Goal: Task Accomplishment & Management: Complete application form

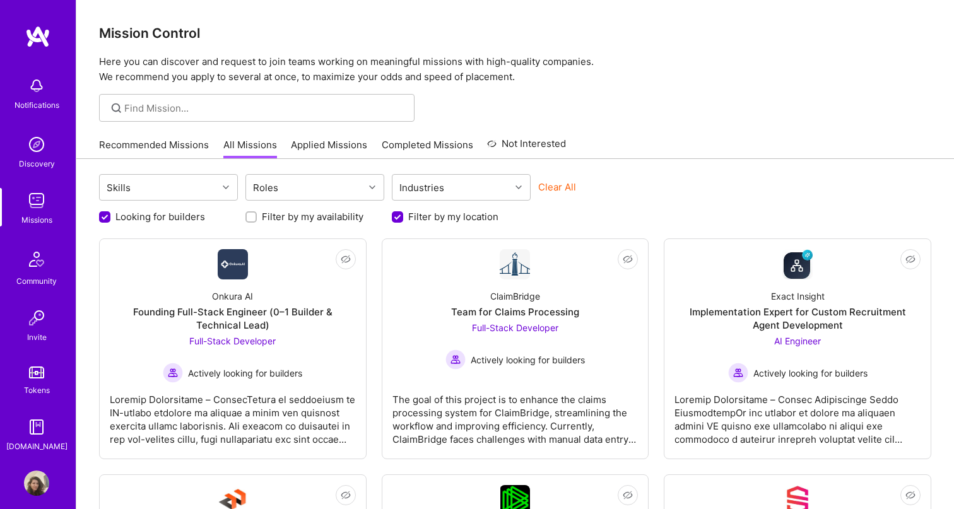
scroll to position [871, 0]
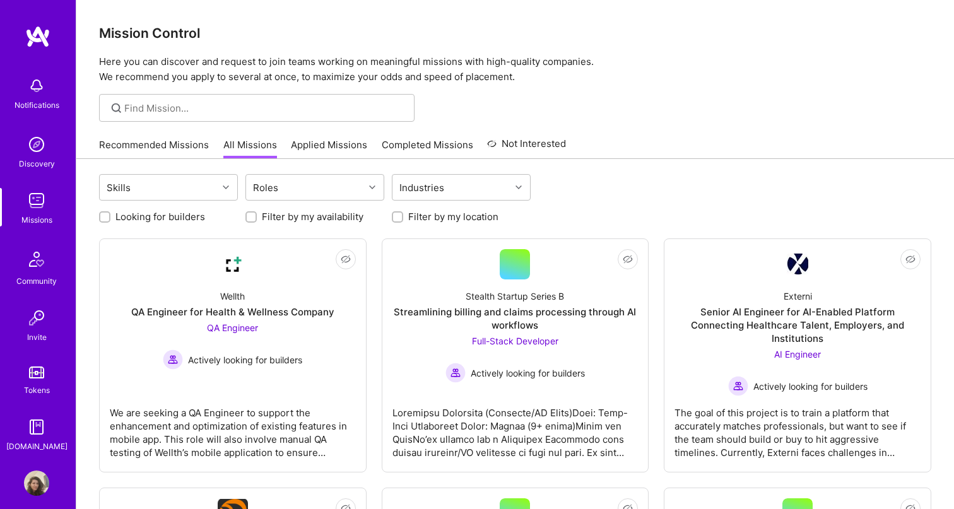
click at [163, 216] on label "Looking for builders" at bounding box center [160, 216] width 90 height 13
click at [110, 216] on input "Looking for builders" at bounding box center [106, 217] width 9 height 9
checkbox input "true"
click at [425, 218] on label "Filter by my location" at bounding box center [453, 216] width 90 height 13
click at [403, 218] on input "Filter by my location" at bounding box center [398, 217] width 9 height 9
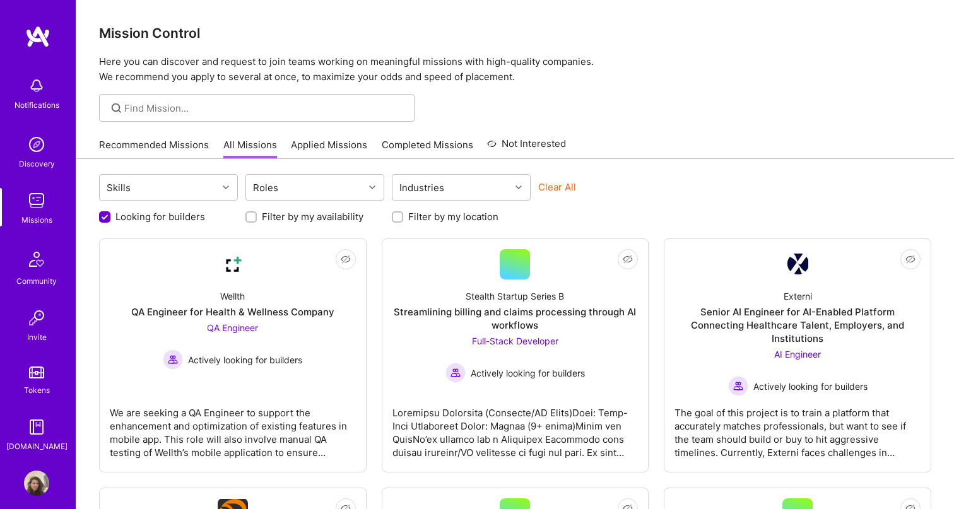
checkbox input "true"
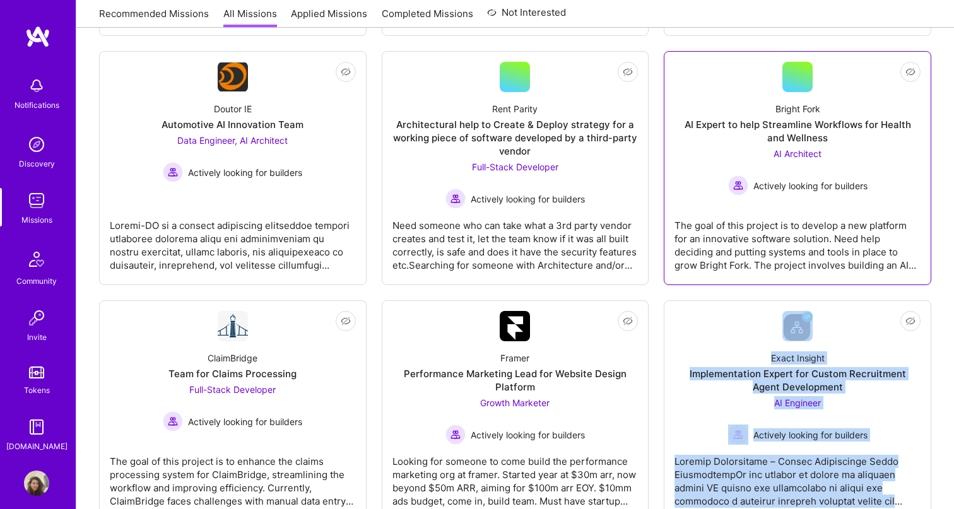
scroll to position [437, 0]
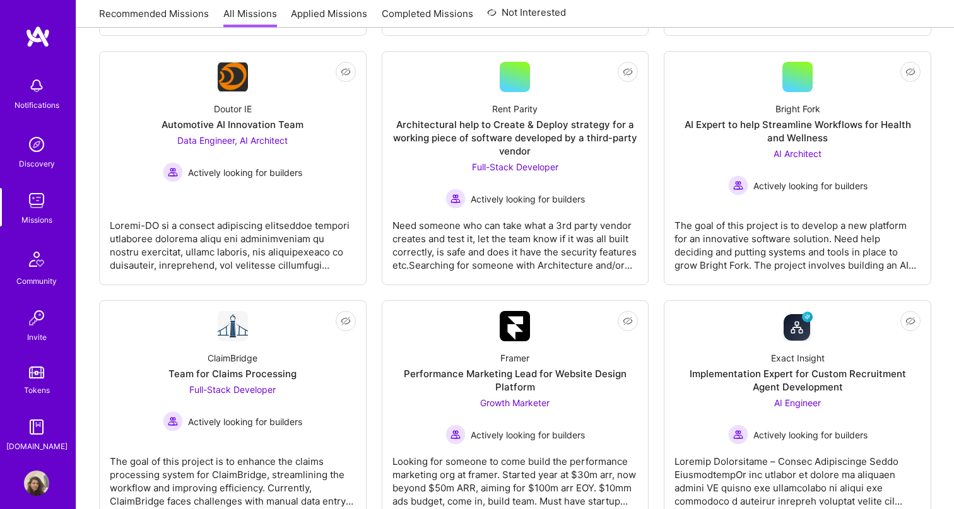
click at [52, 1] on div "Notifications Discovery Missions Community Invite Tokens A.Guide Profile" at bounding box center [38, 254] width 76 height 509
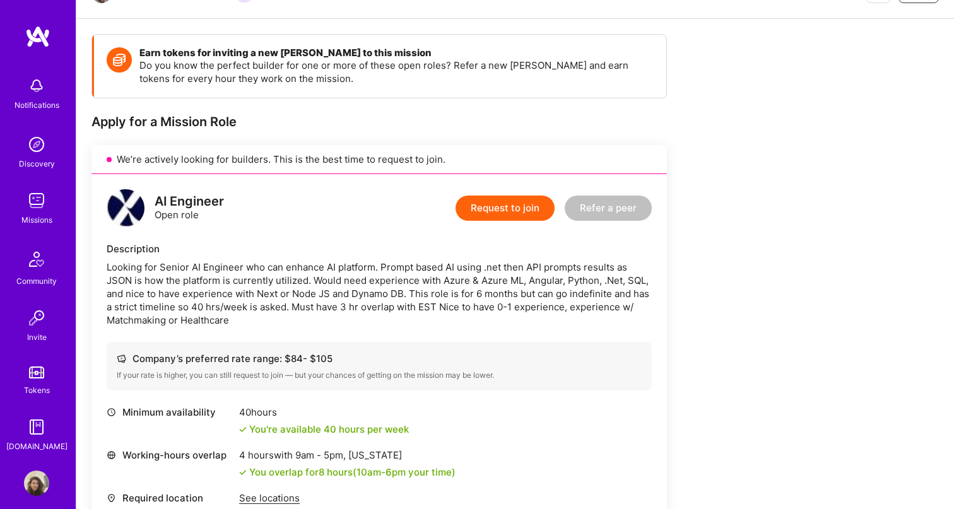
scroll to position [141, 0]
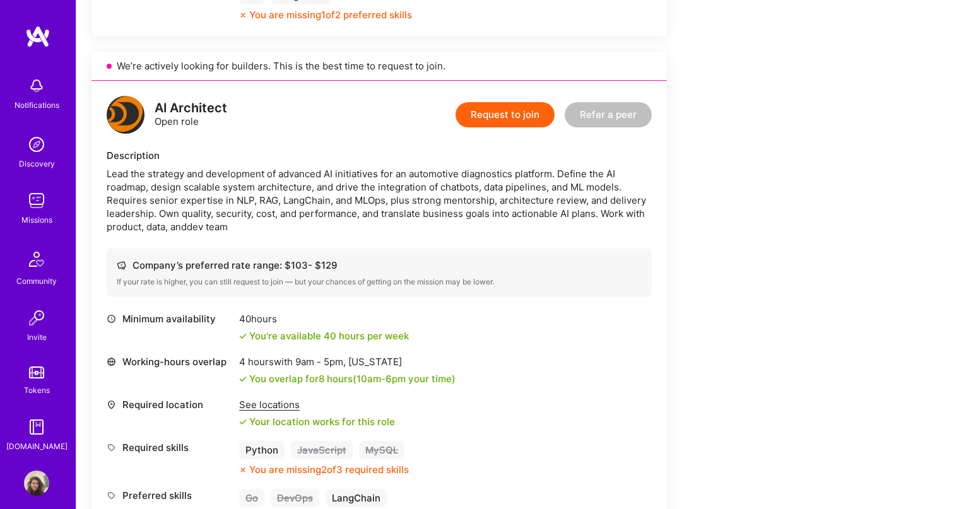
scroll to position [745, 0]
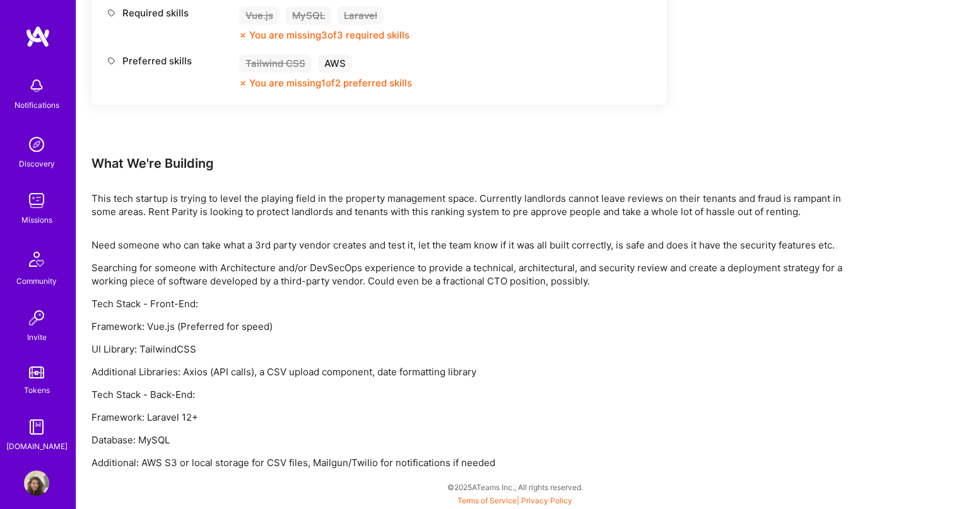
scroll to position [655, 0]
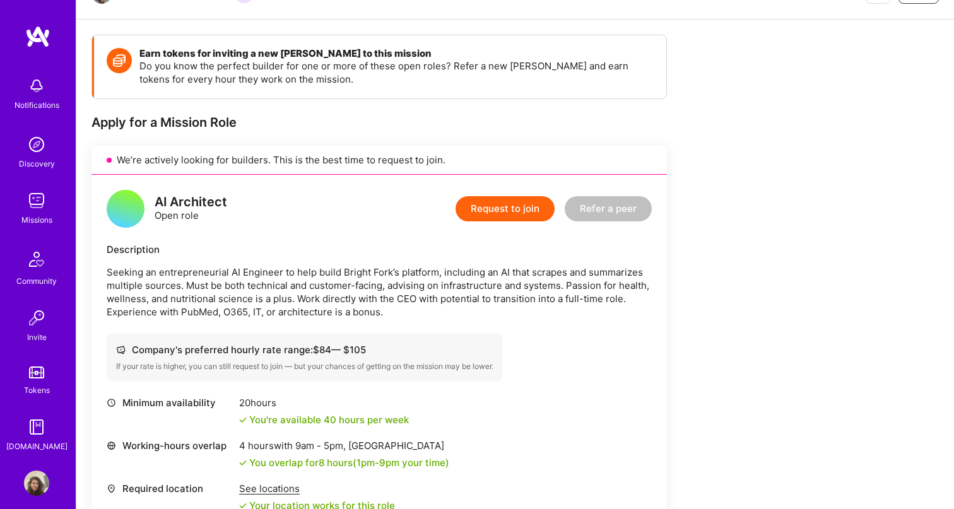
scroll to position [141, 0]
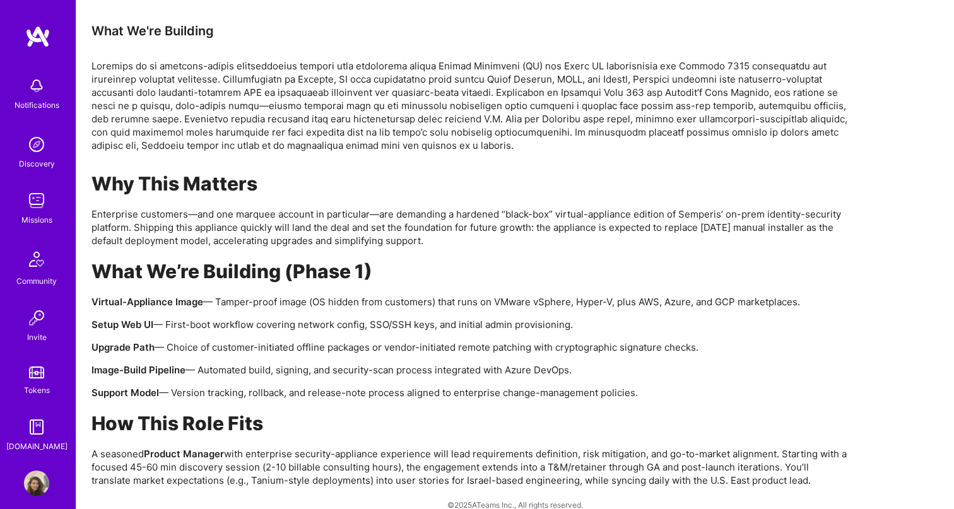
scroll to position [761, 0]
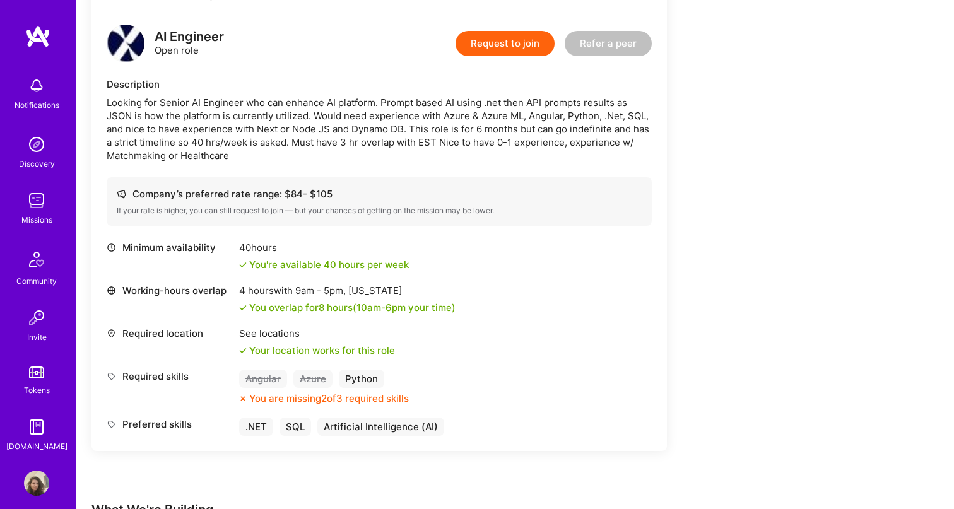
scroll to position [315, 0]
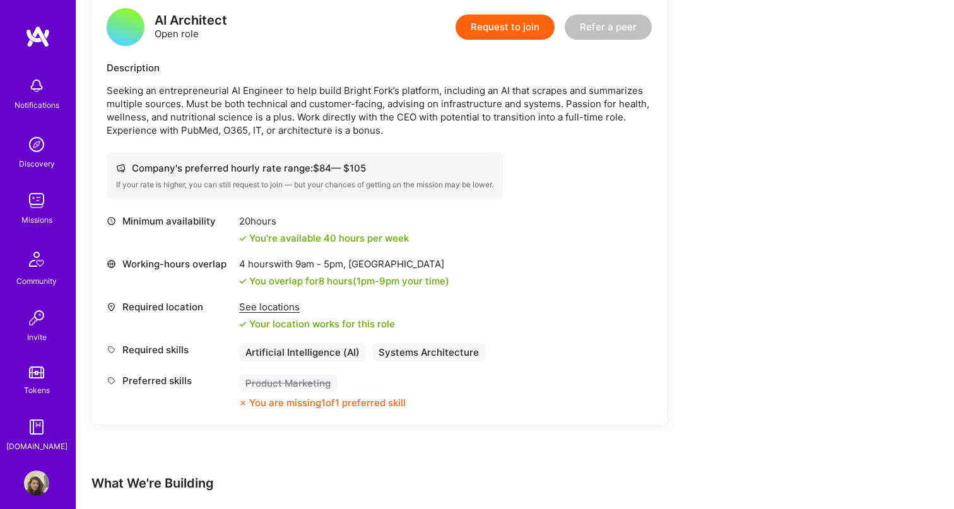
scroll to position [332, 0]
click at [510, 32] on button "Request to join" at bounding box center [505, 26] width 99 height 25
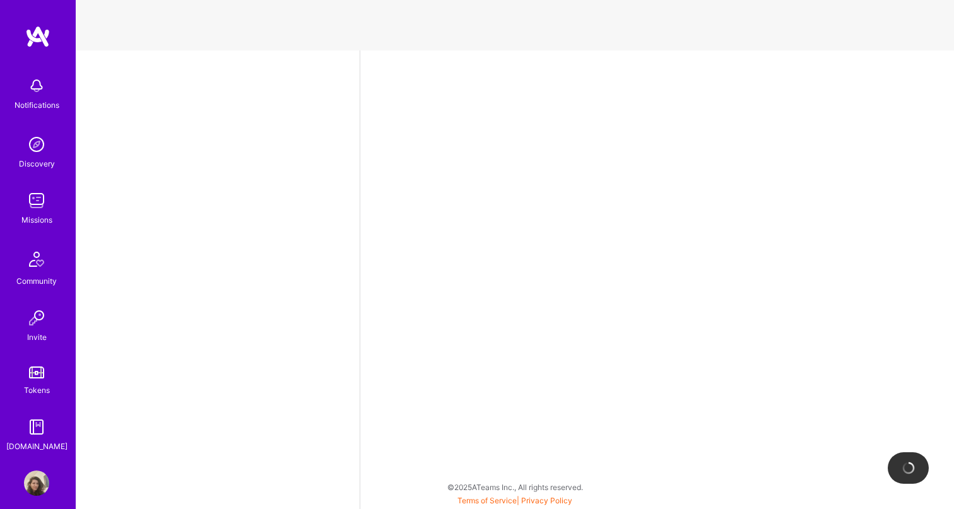
select select "IL"
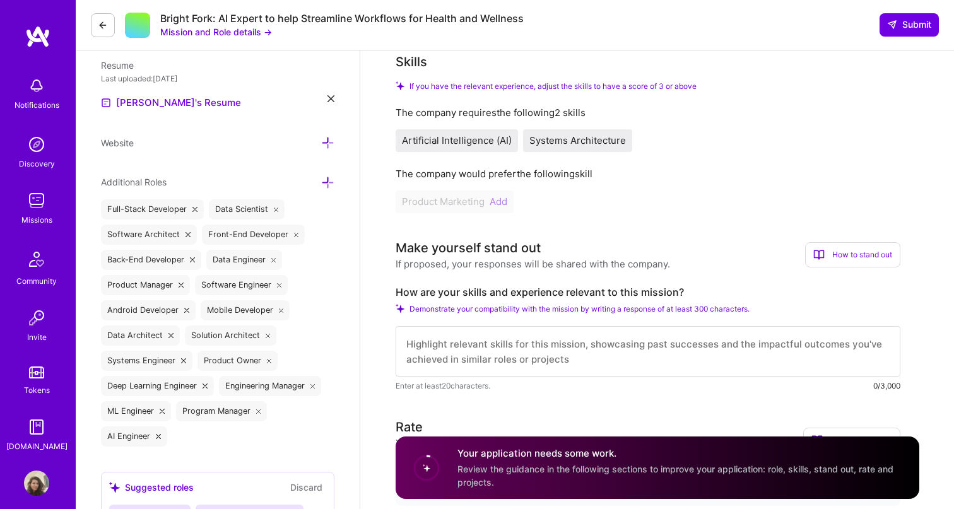
scroll to position [365, 0]
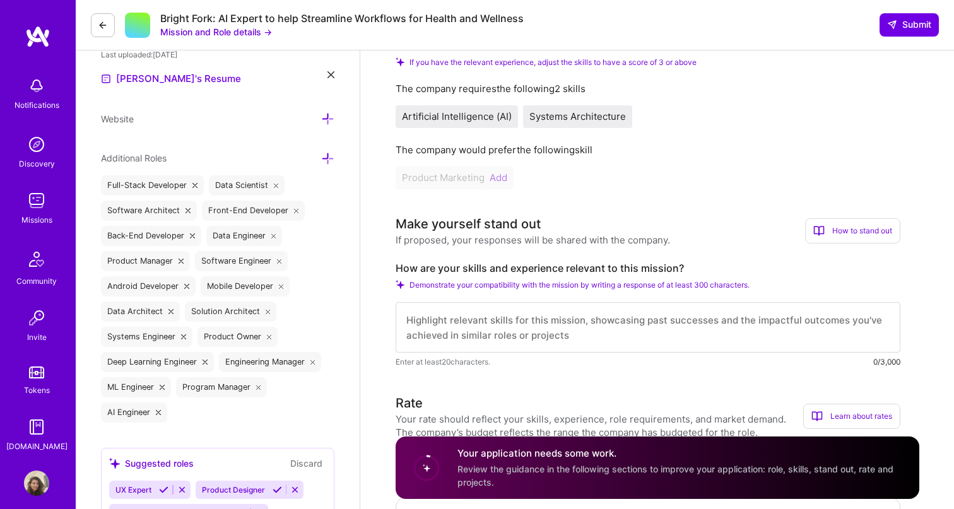
click at [486, 111] on span "Artificial Intelligence (AI)" at bounding box center [457, 116] width 110 height 12
click at [578, 115] on span "Systems Architecture" at bounding box center [577, 116] width 97 height 12
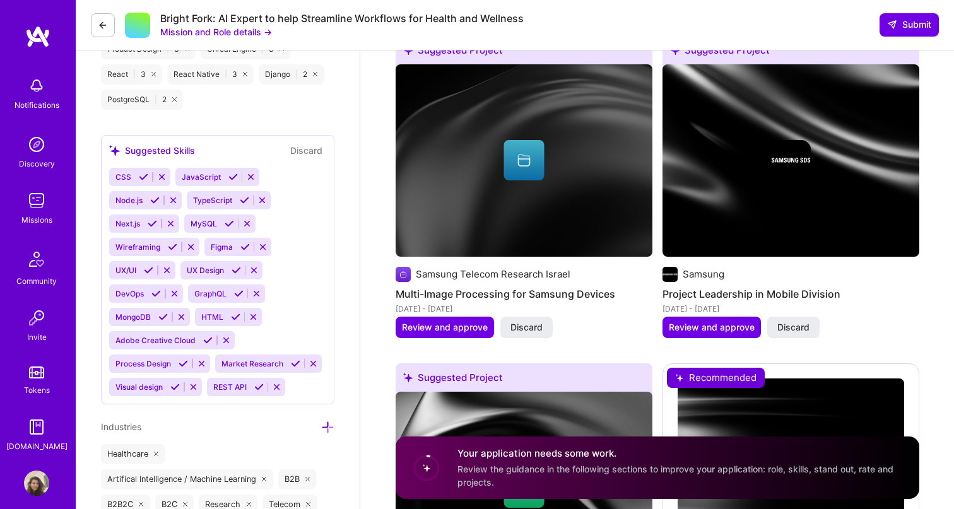
scroll to position [1529, 0]
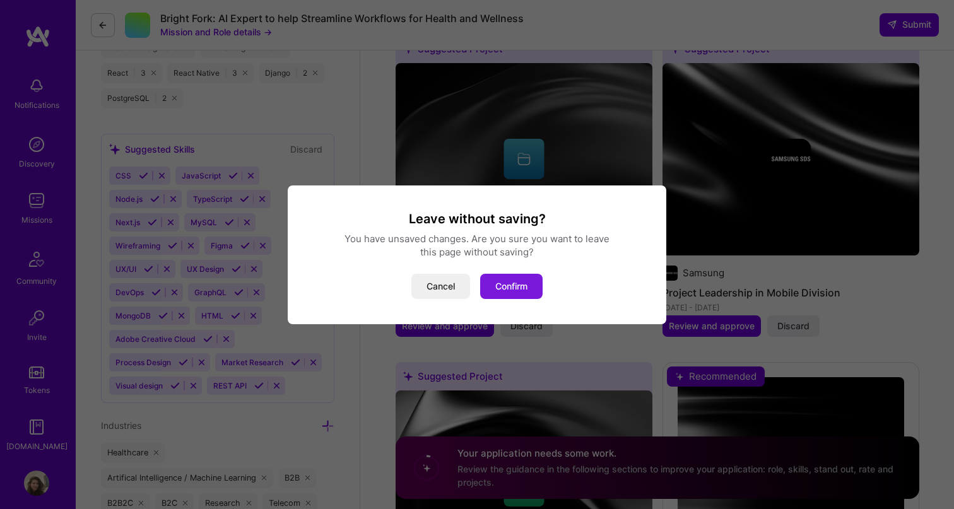
click at [517, 292] on button "Confirm" at bounding box center [511, 286] width 62 height 25
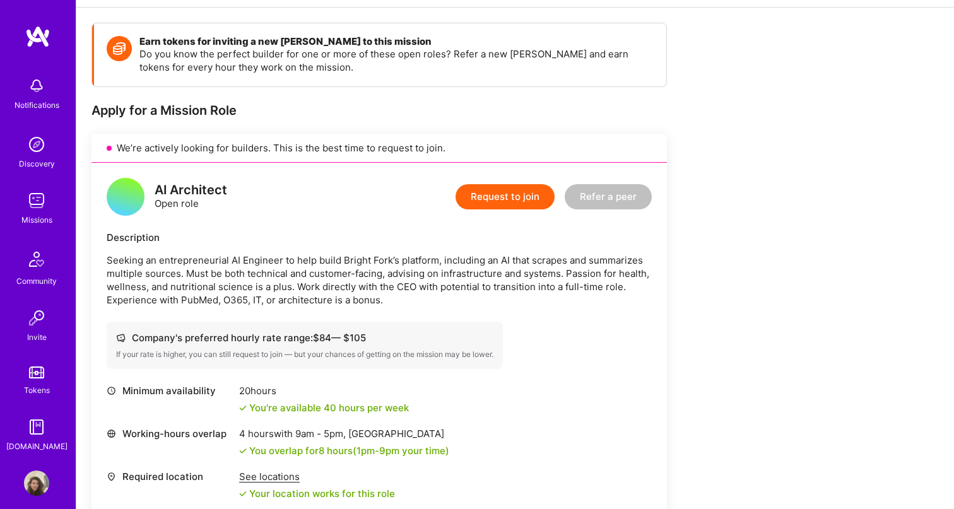
scroll to position [204, 0]
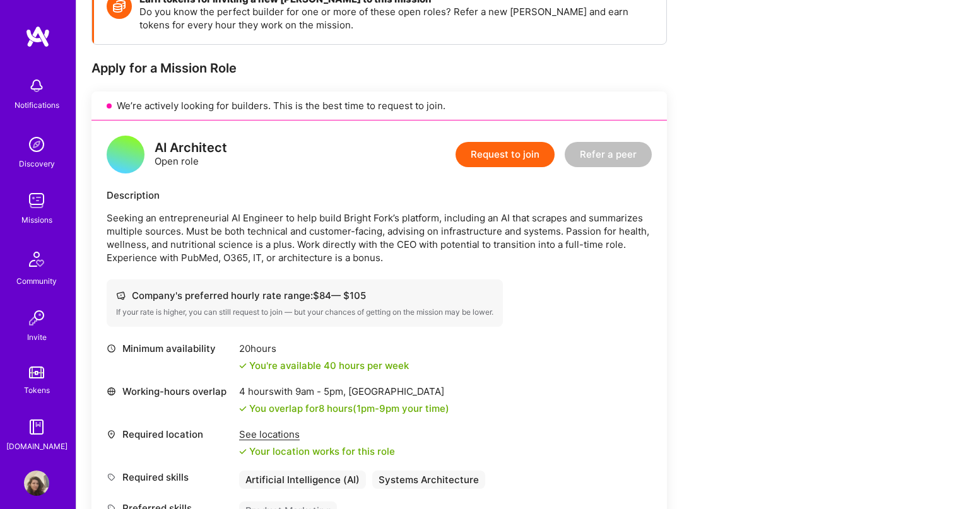
click at [501, 157] on button "Request to join" at bounding box center [505, 154] width 99 height 25
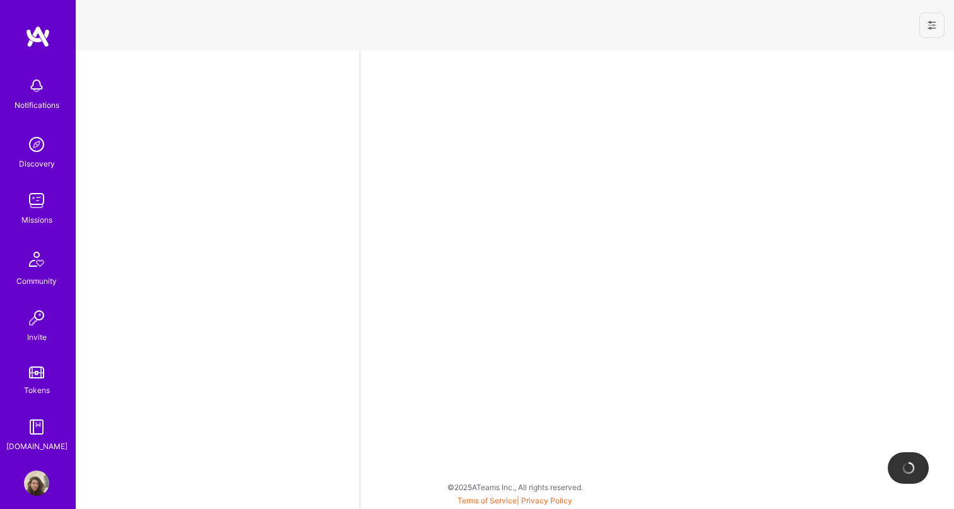
select select "IL"
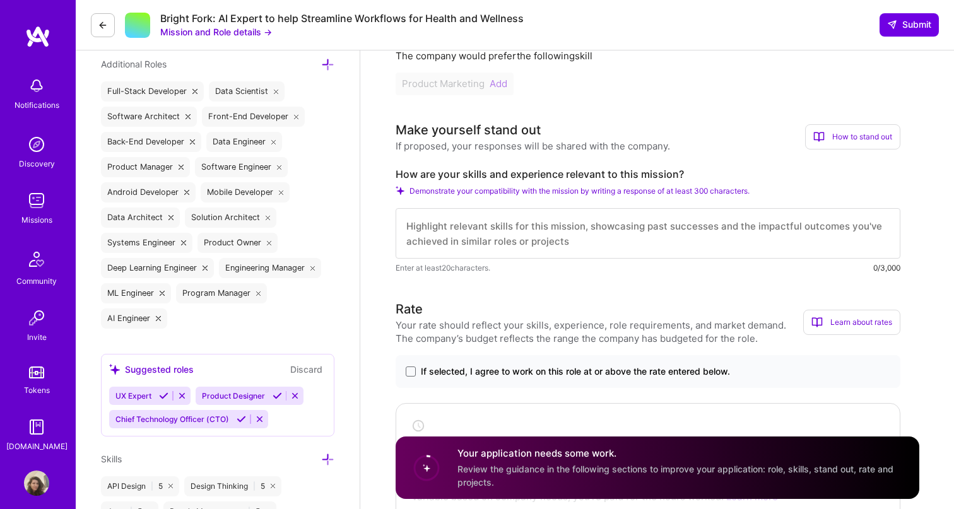
scroll to position [461, 0]
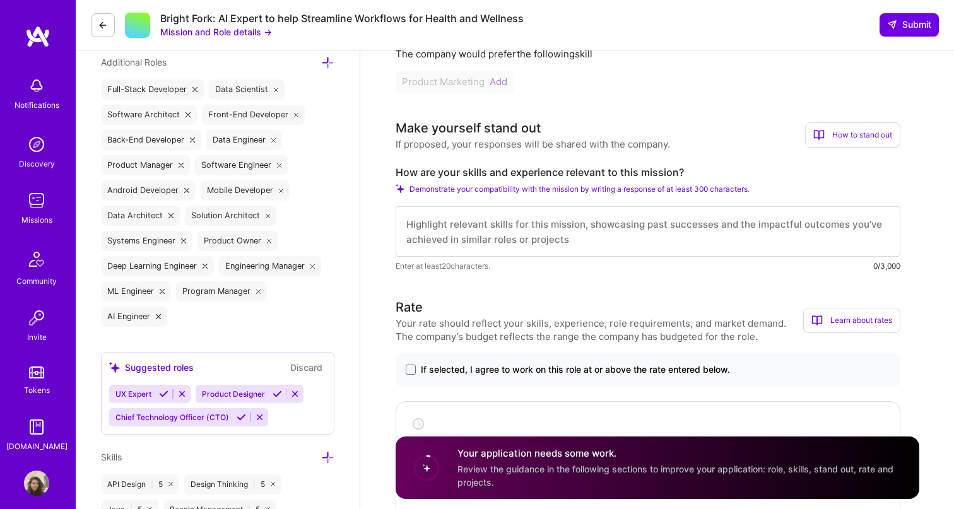
click at [644, 239] on textarea at bounding box center [648, 231] width 505 height 50
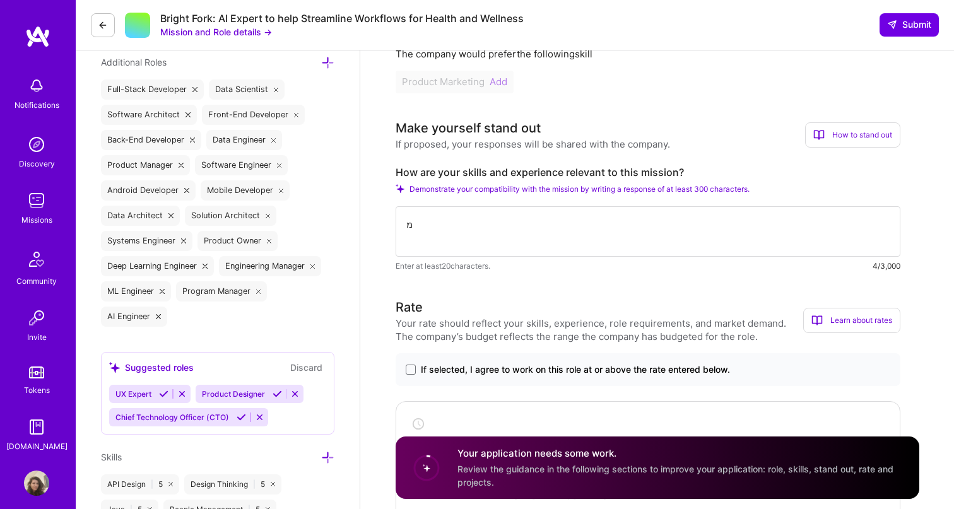
type textarea "מ"
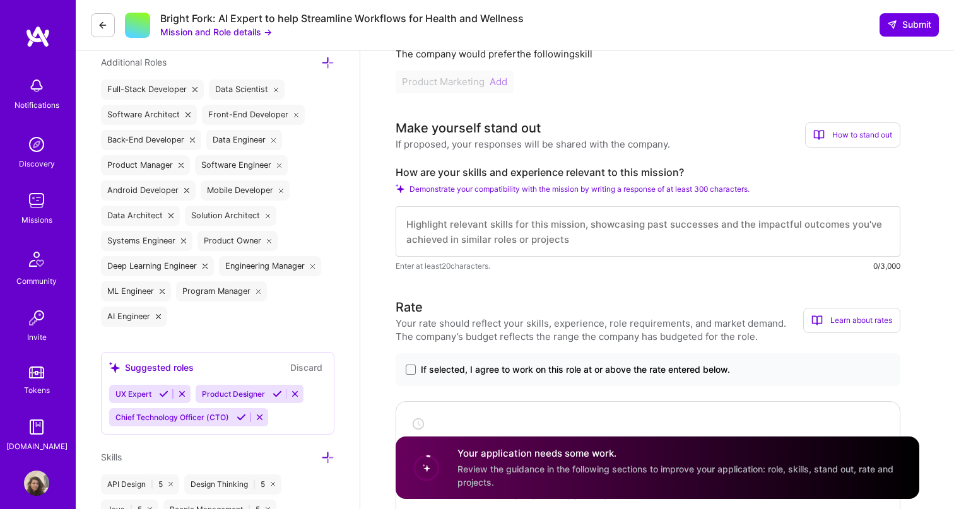
type textarea "i"
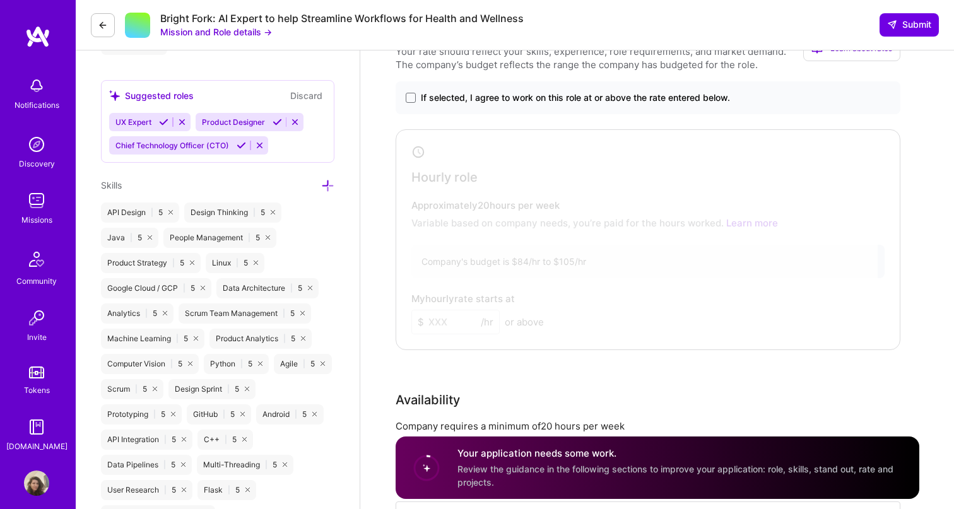
scroll to position [737, 0]
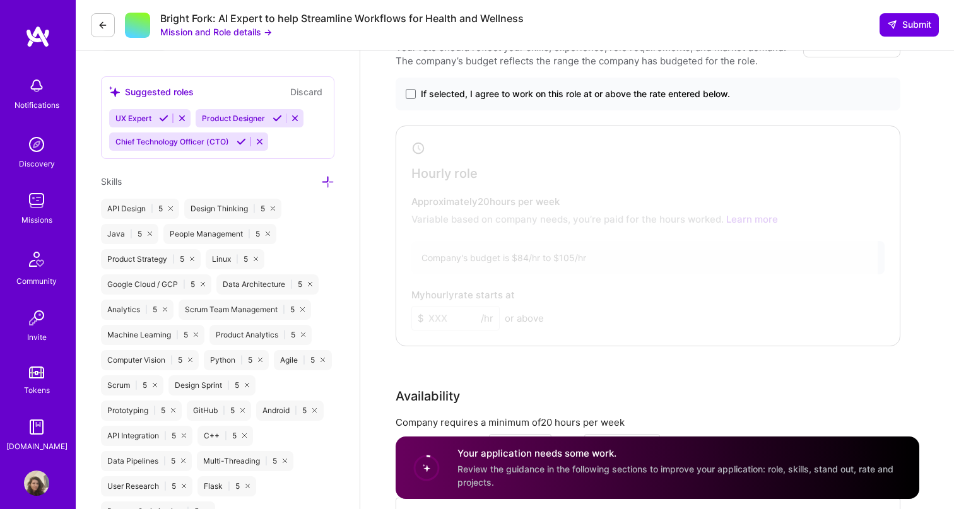
type textarea "I"
click at [541, 95] on span "If selected, I agree to work on this role at or above the rate entered below." at bounding box center [575, 94] width 309 height 13
click at [0, 0] on input "If selected, I agree to work on this role at or above the rate entered below." at bounding box center [0, 0] width 0 height 0
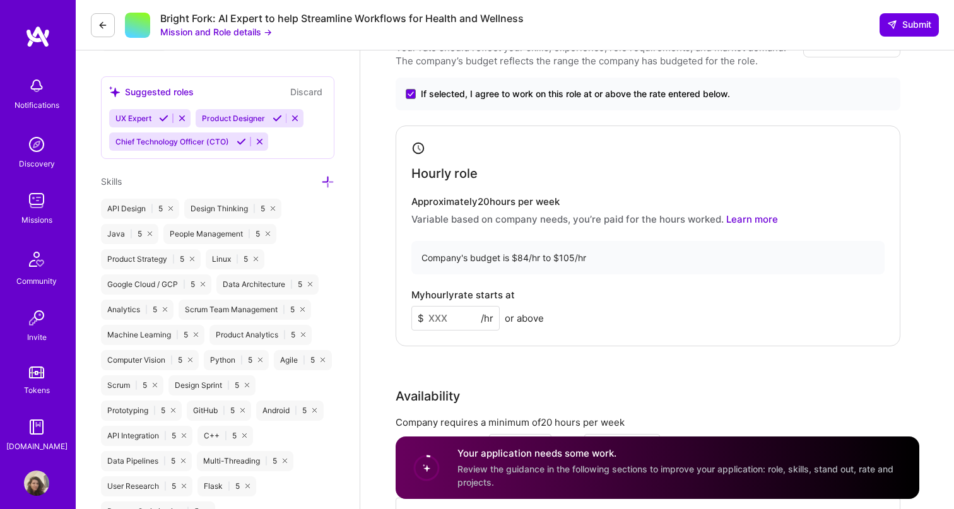
click at [451, 318] on input at bounding box center [455, 318] width 88 height 25
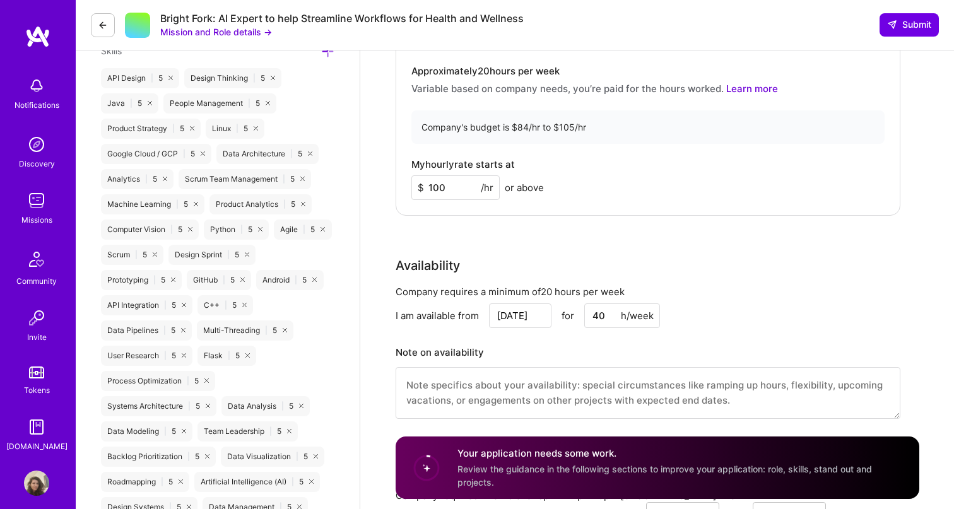
scroll to position [897, 0]
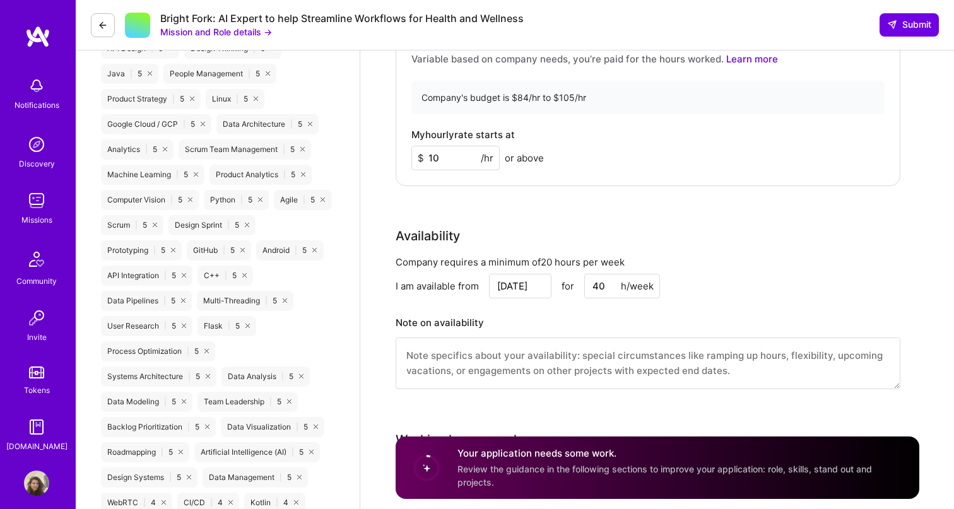
type input "1"
type input "90"
click at [692, 192] on div "Rate Your rate should reflect your skills, experience, role requirements, and m…" at bounding box center [658, 133] width 524 height 543
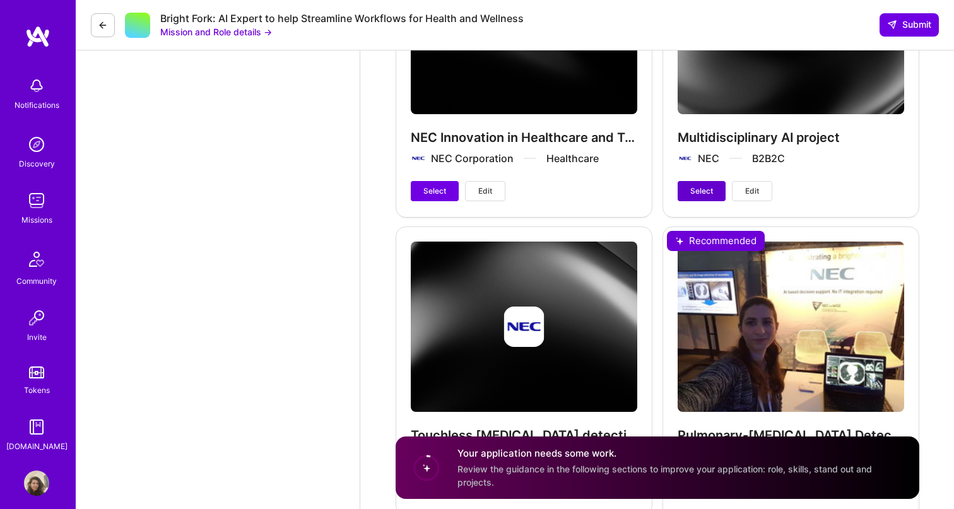
scroll to position [2256, 0]
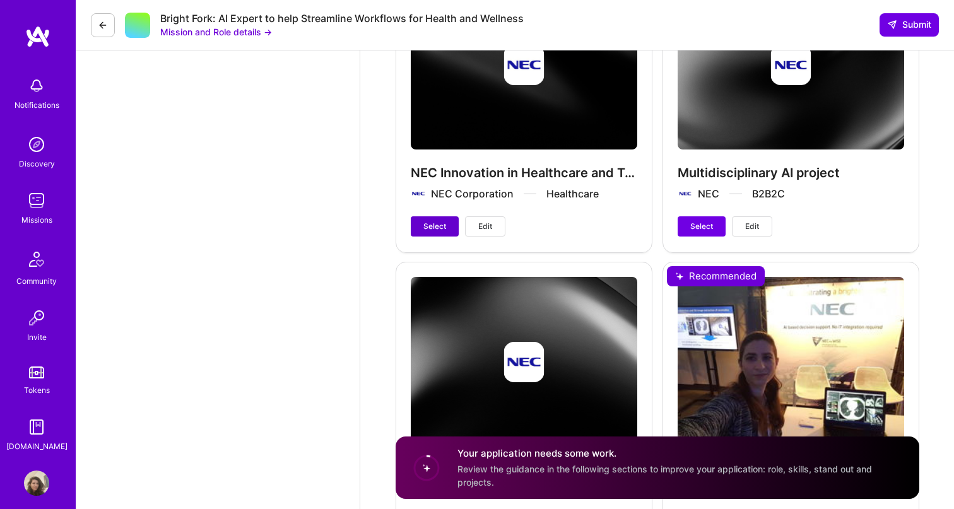
click at [442, 228] on span "Select" at bounding box center [434, 226] width 23 height 11
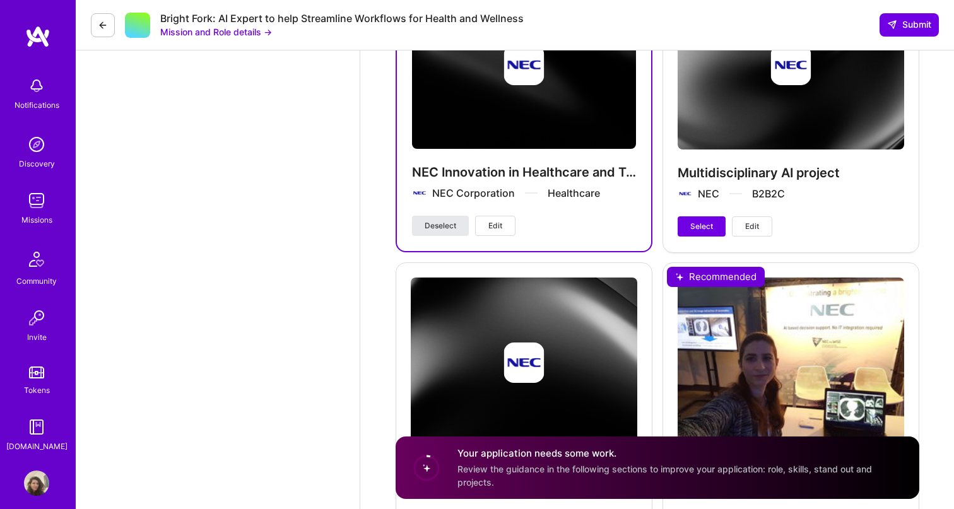
click at [455, 230] on span "Deselect" at bounding box center [441, 225] width 32 height 11
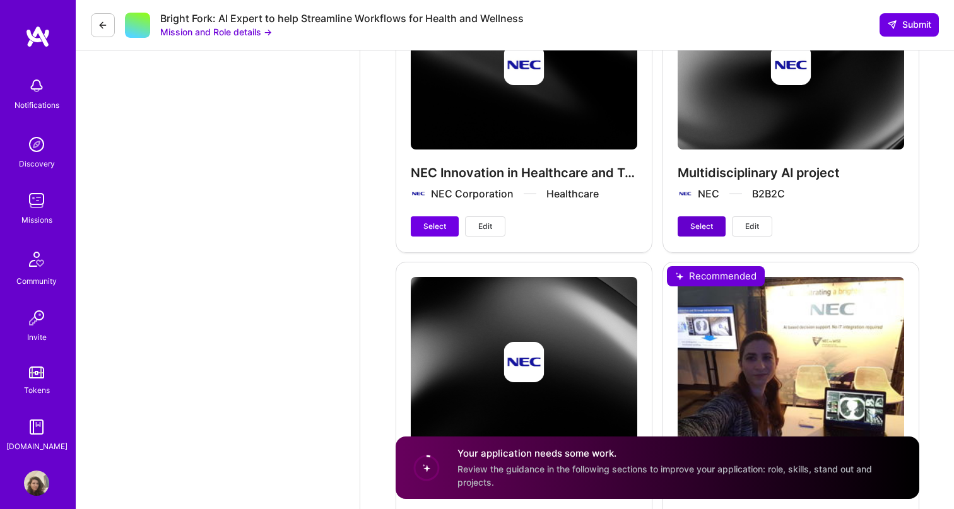
click at [693, 223] on span "Select" at bounding box center [701, 226] width 23 height 11
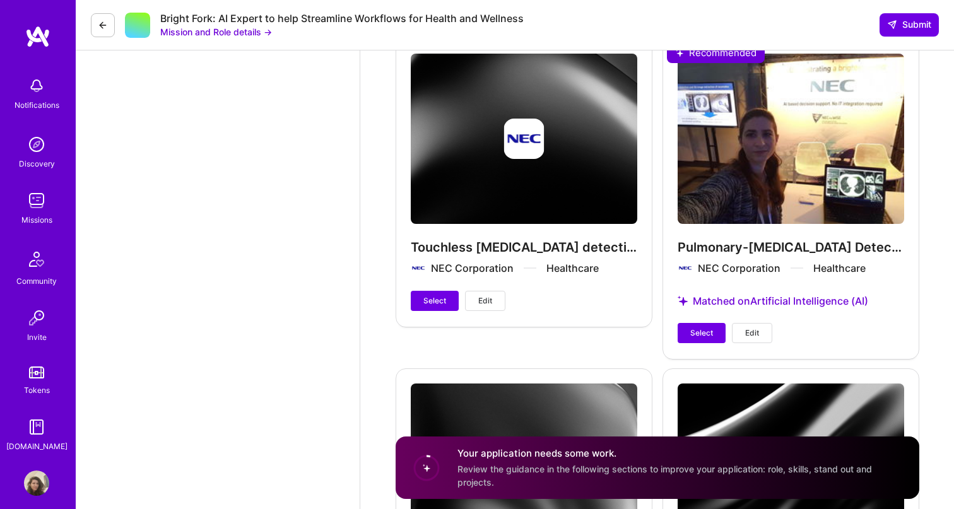
scroll to position [2485, 0]
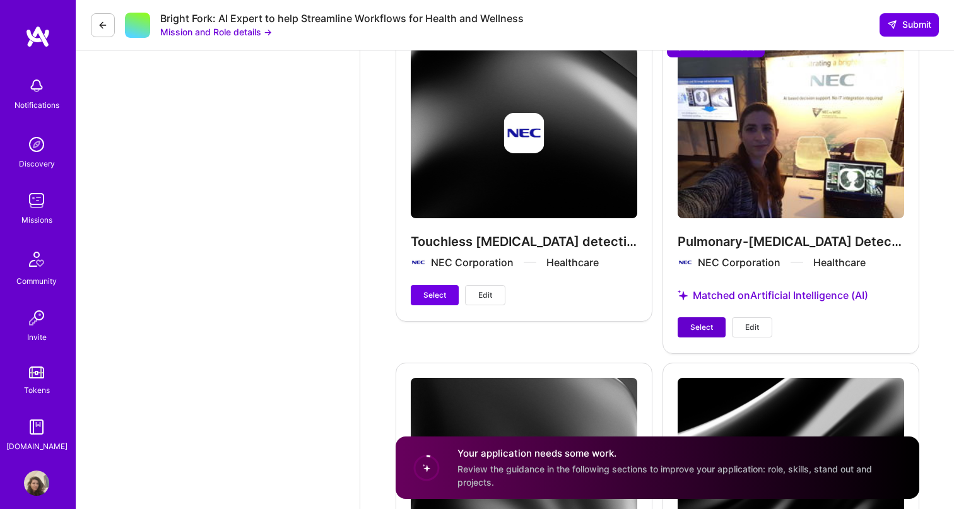
click at [694, 330] on span "Select" at bounding box center [701, 327] width 23 height 11
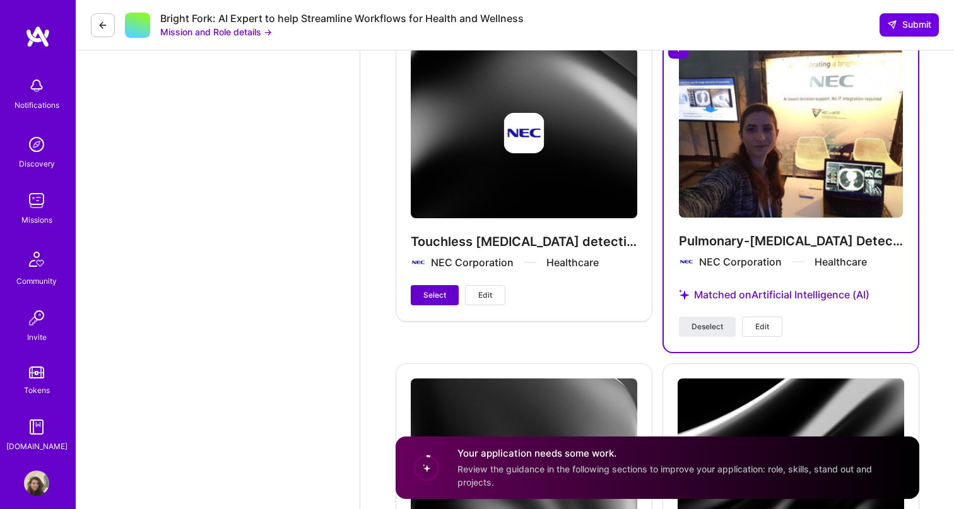
click at [438, 291] on span "Select" at bounding box center [434, 295] width 23 height 11
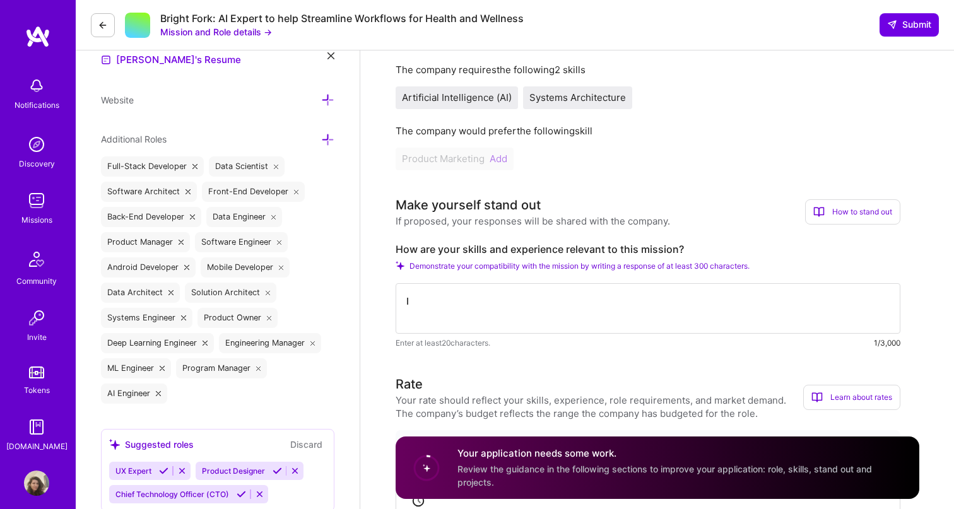
scroll to position [391, 0]
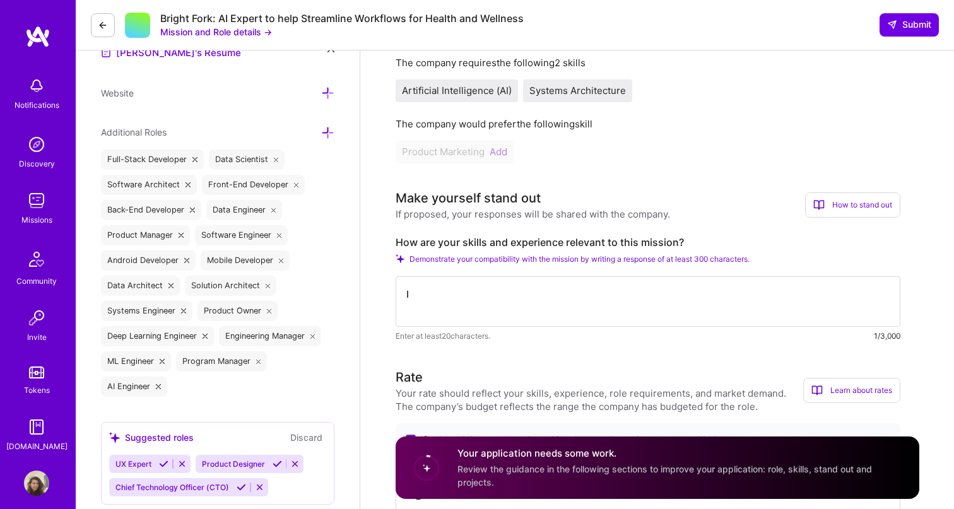
click at [438, 296] on textarea "I" at bounding box center [648, 301] width 505 height 50
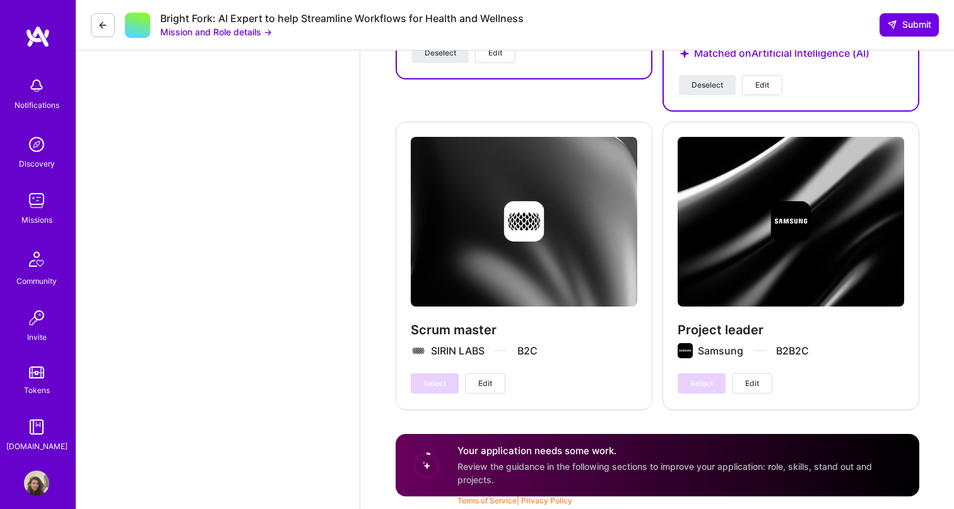
scroll to position [2727, 0]
type textarea "When working in NEC I was in charge of the project management and the architect…"
click at [904, 33] on button "Submit" at bounding box center [909, 24] width 59 height 23
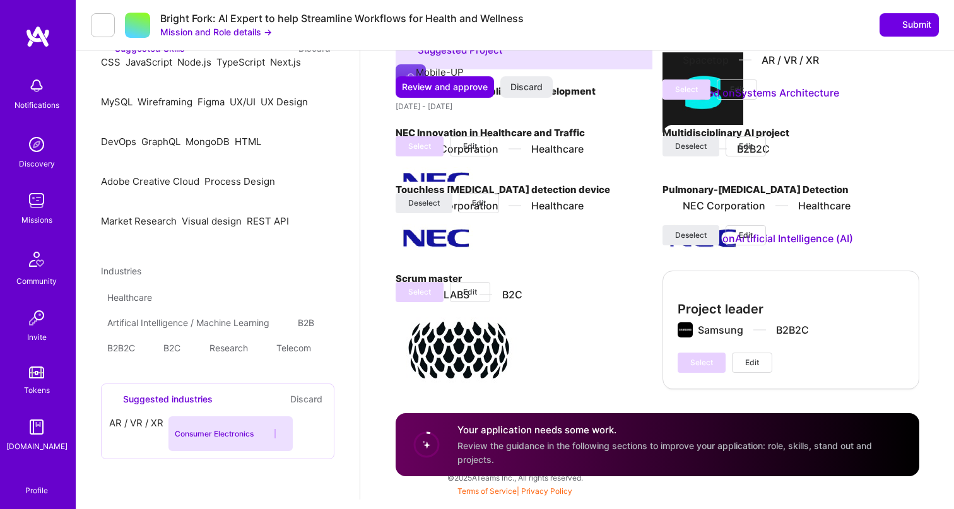
scroll to position [0, 0]
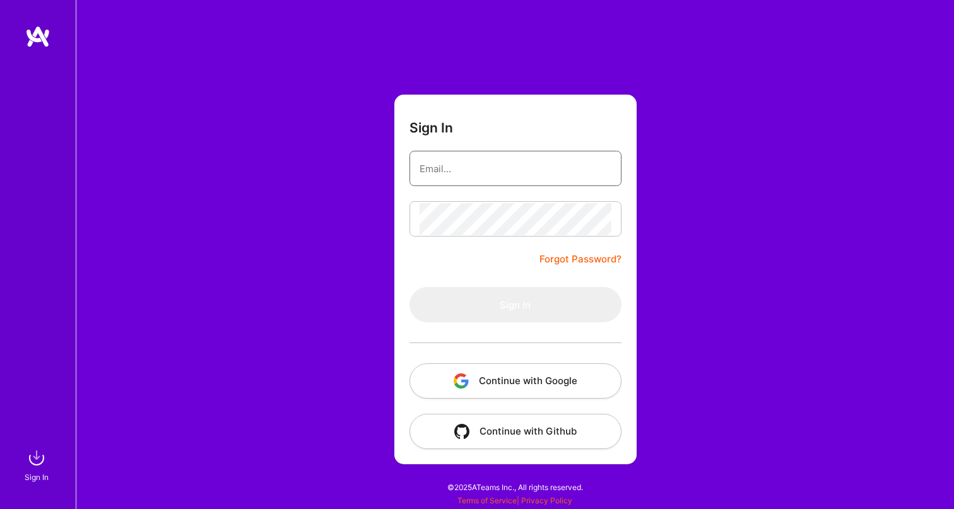
type input "[EMAIL_ADDRESS][DOMAIN_NAME]"
click at [515, 305] on button "Sign In" at bounding box center [515, 304] width 212 height 35
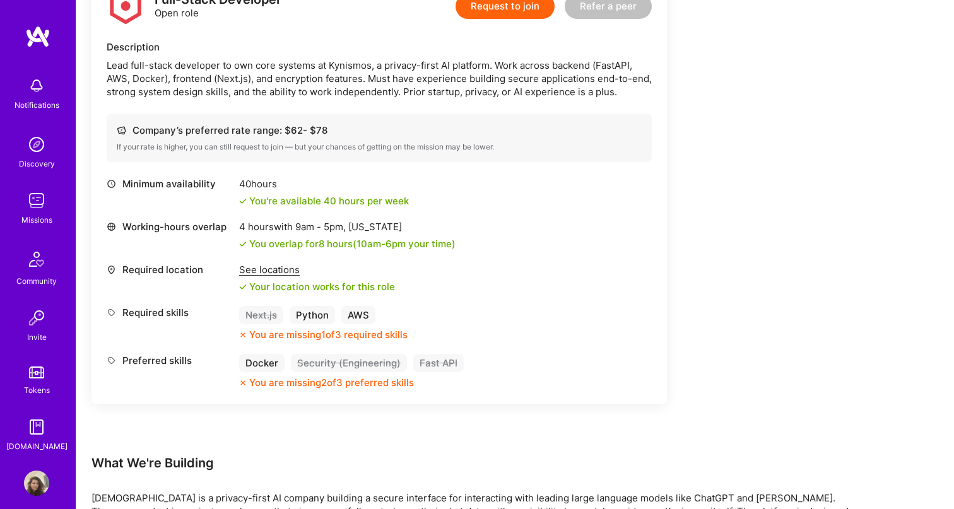
scroll to position [353, 0]
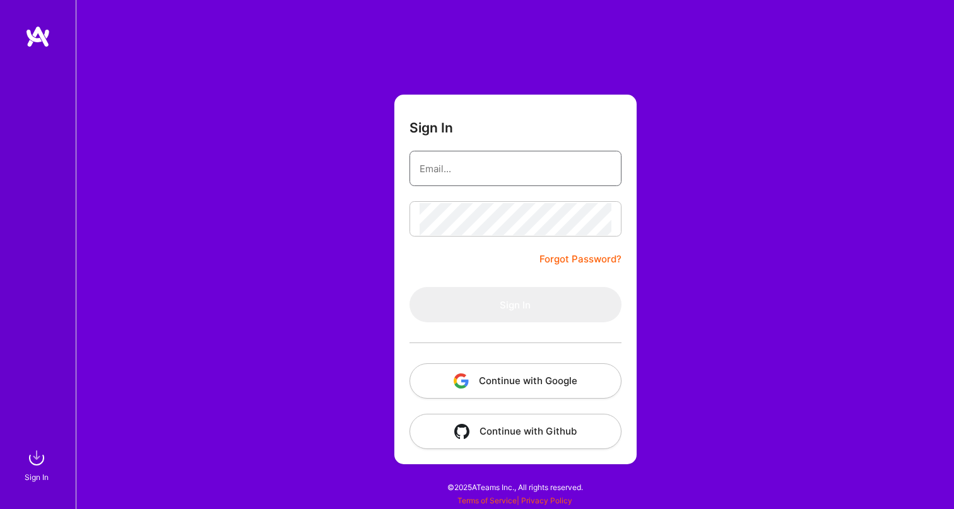
type input "[EMAIL_ADDRESS][DOMAIN_NAME]"
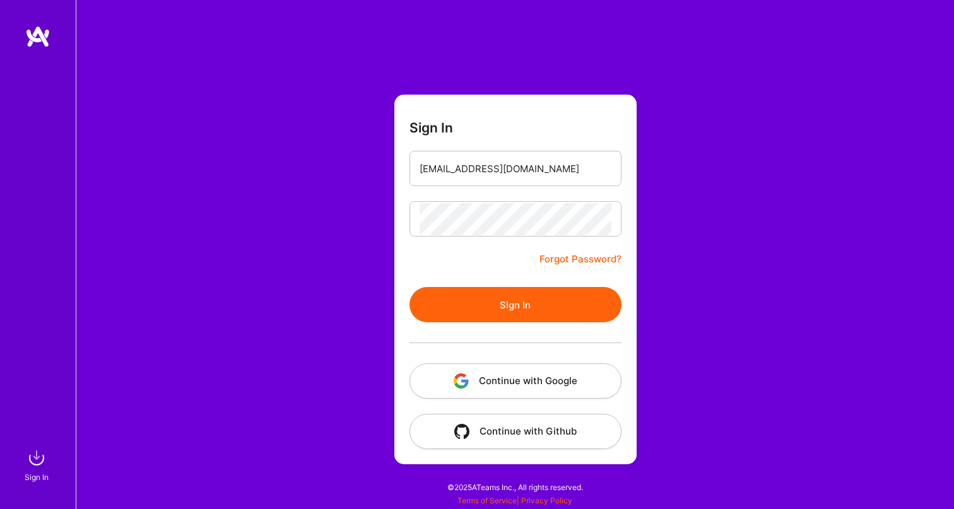
click at [471, 290] on button "Sign In" at bounding box center [515, 304] width 212 height 35
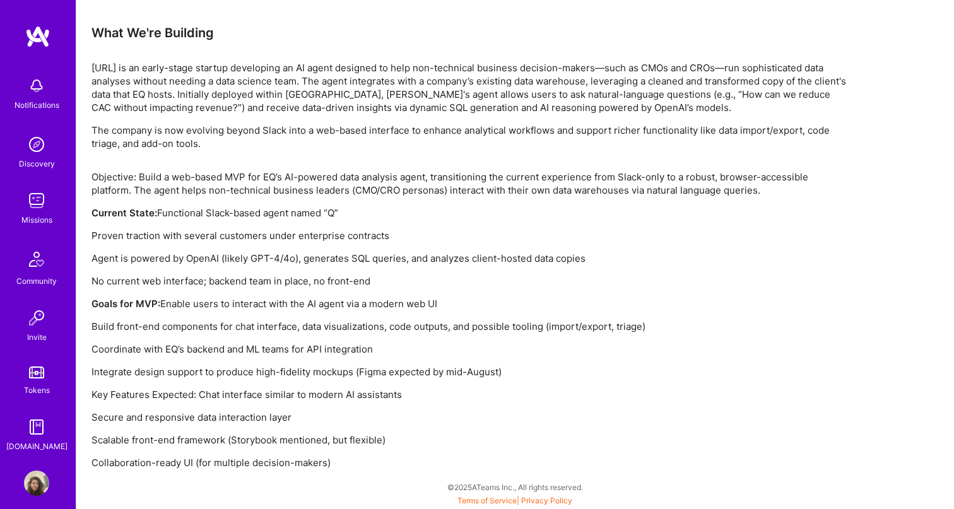
scroll to position [1607, 0]
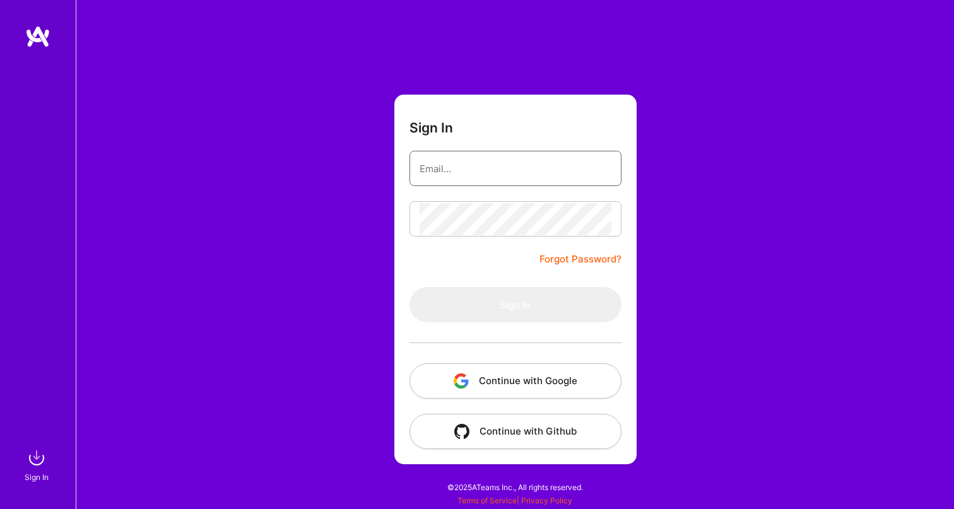
type input "[EMAIL_ADDRESS][DOMAIN_NAME]"
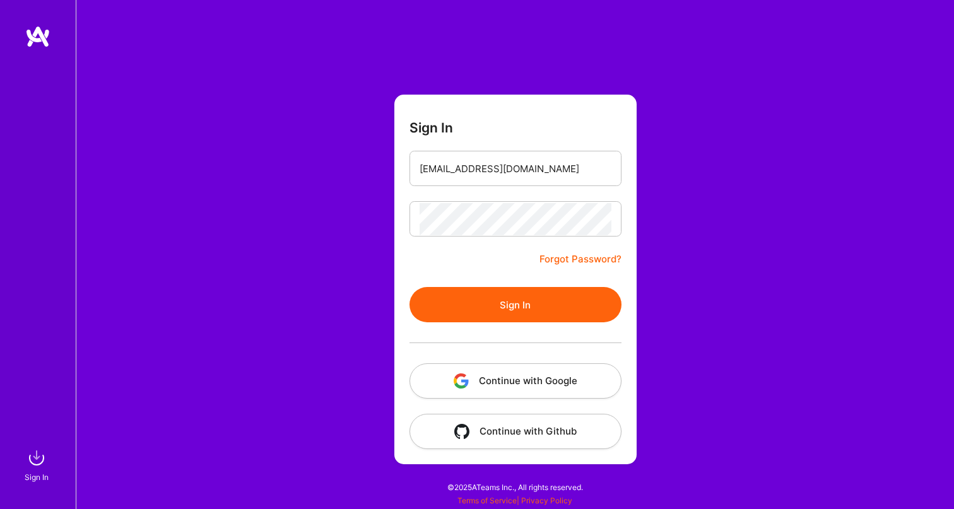
click at [449, 300] on button "Sign In" at bounding box center [515, 304] width 212 height 35
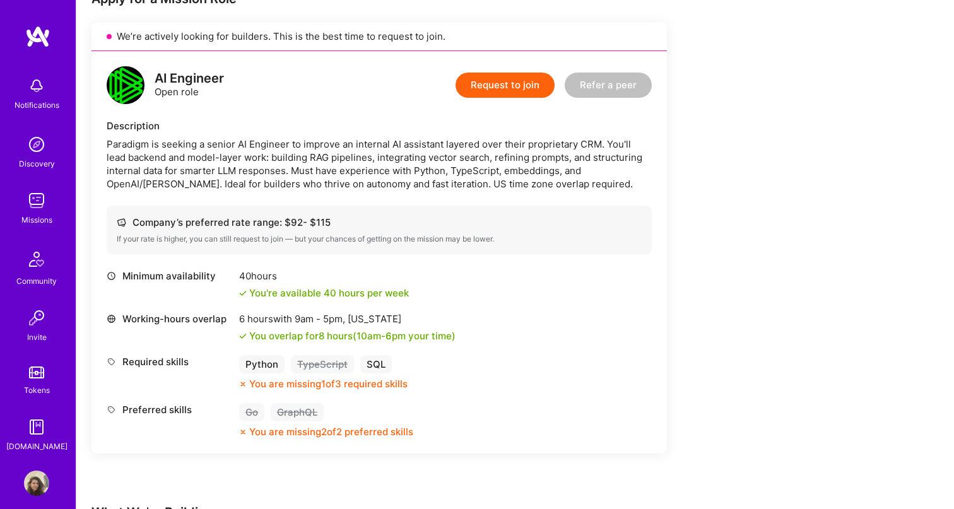
scroll to position [276, 0]
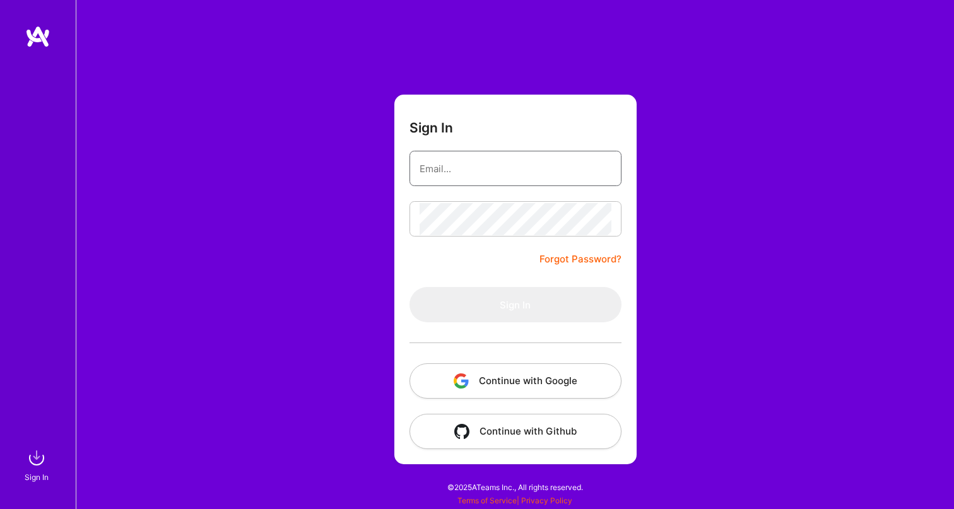
type input "[EMAIL_ADDRESS][DOMAIN_NAME]"
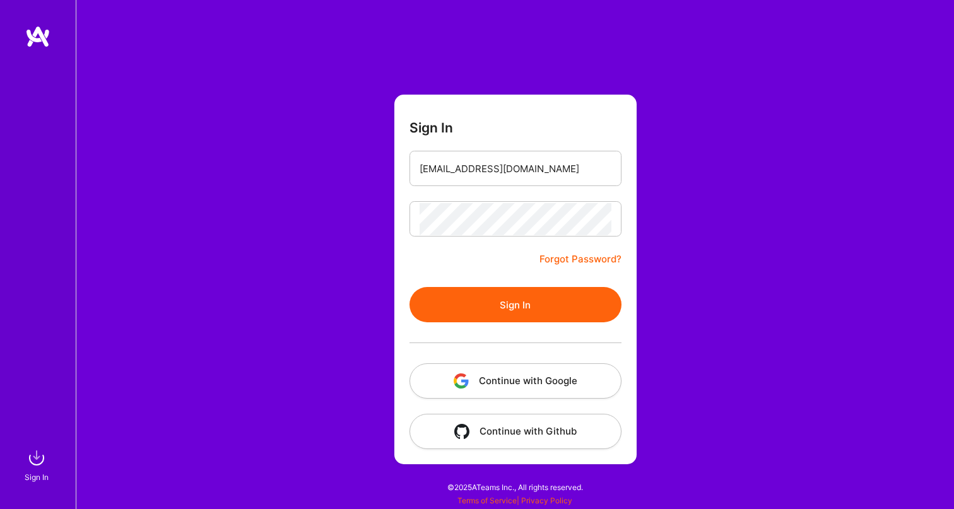
click at [466, 291] on button "Sign In" at bounding box center [515, 304] width 212 height 35
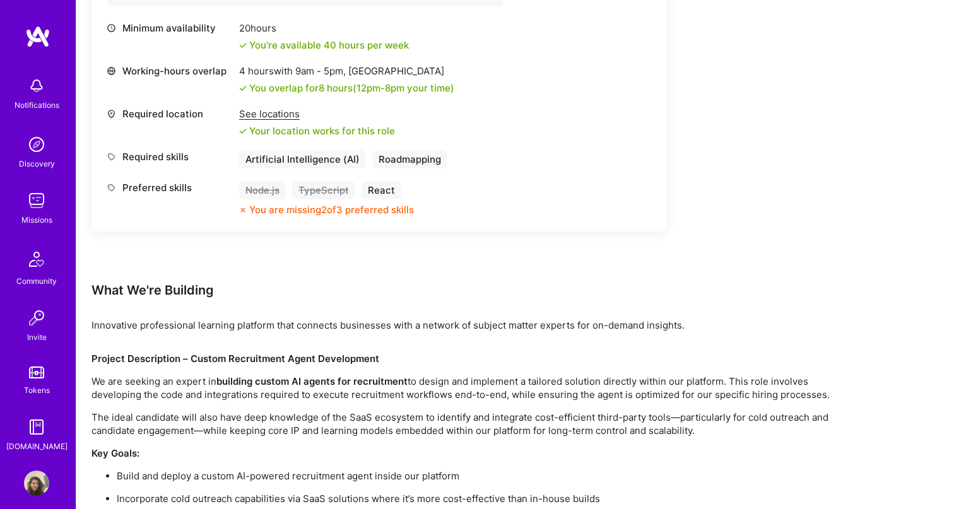
scroll to position [579, 0]
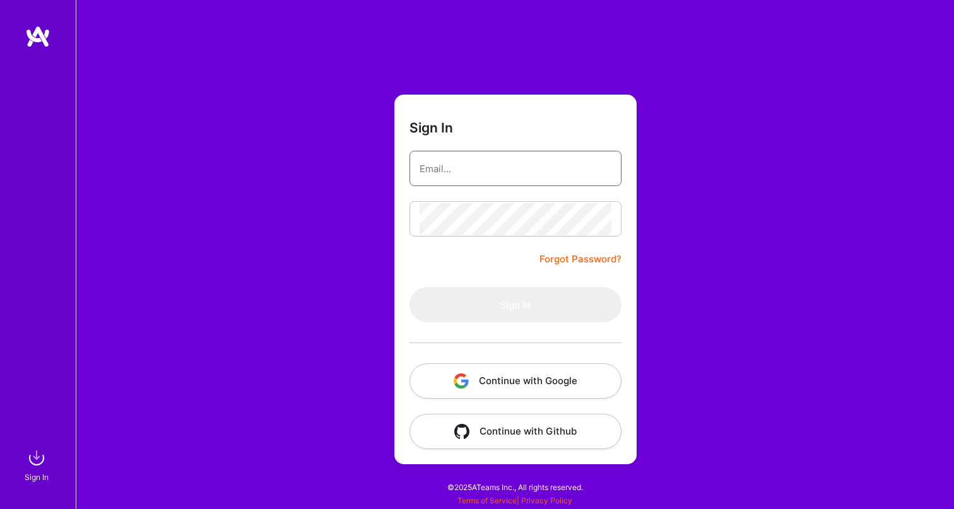
type input "[EMAIL_ADDRESS][DOMAIN_NAME]"
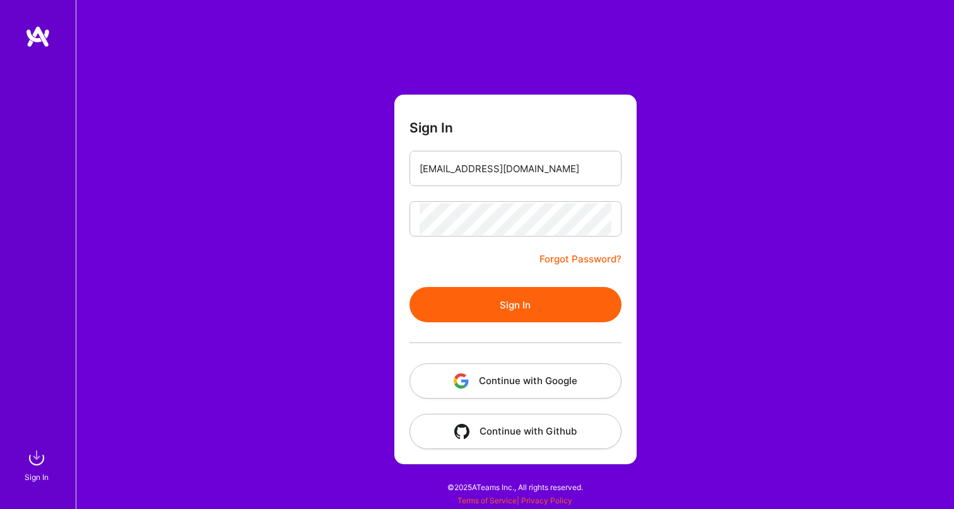
click at [490, 321] on button "Sign In" at bounding box center [515, 304] width 212 height 35
